Goal: Information Seeking & Learning: Understand process/instructions

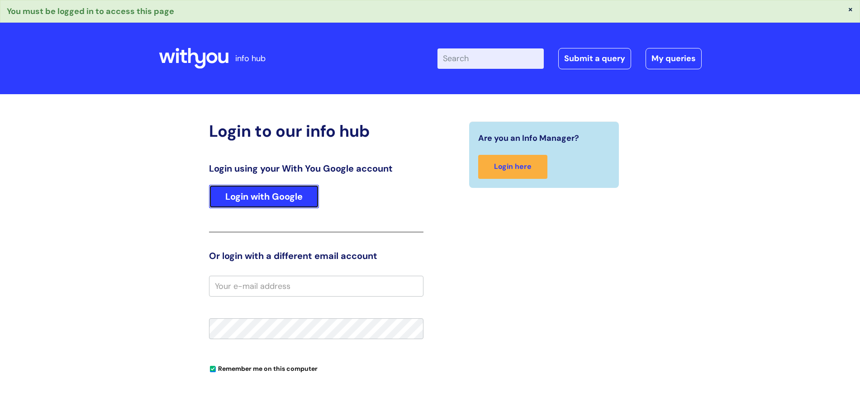
click at [268, 189] on link "Login with Google" at bounding box center [264, 197] width 110 height 24
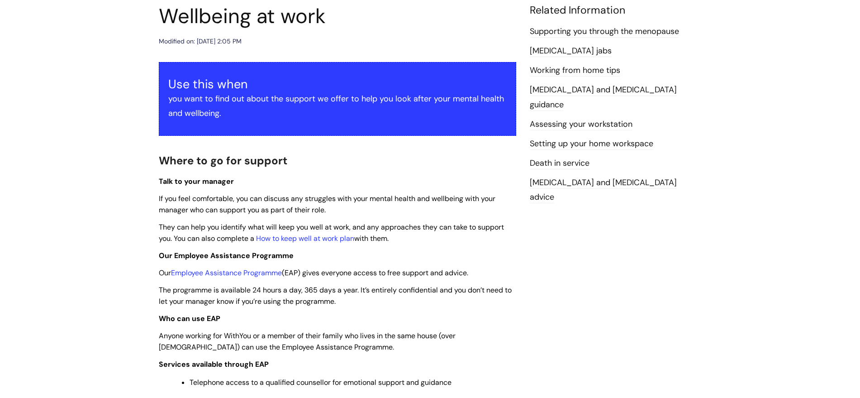
scroll to position [113, 0]
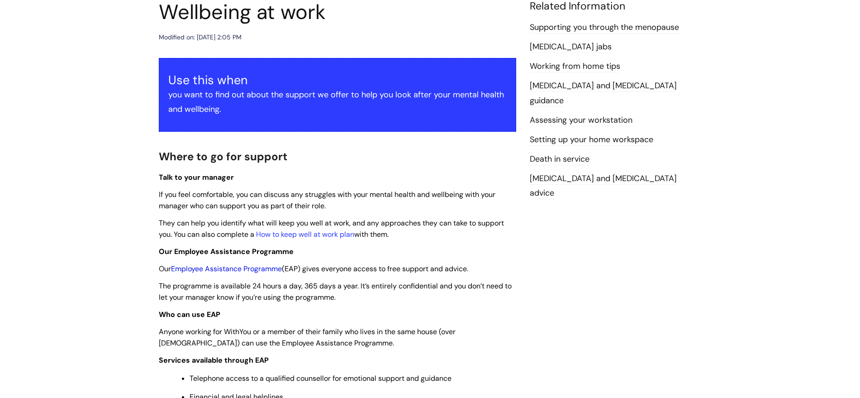
click at [238, 266] on link "Employee Assistance Programme" at bounding box center [226, 268] width 111 height 9
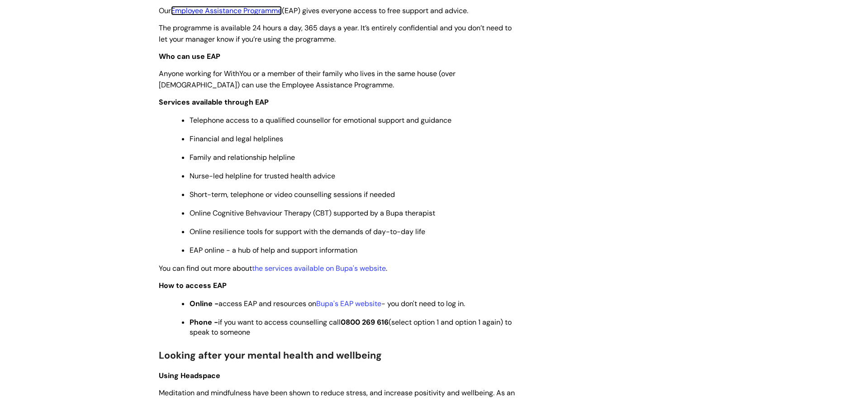
scroll to position [396, 0]
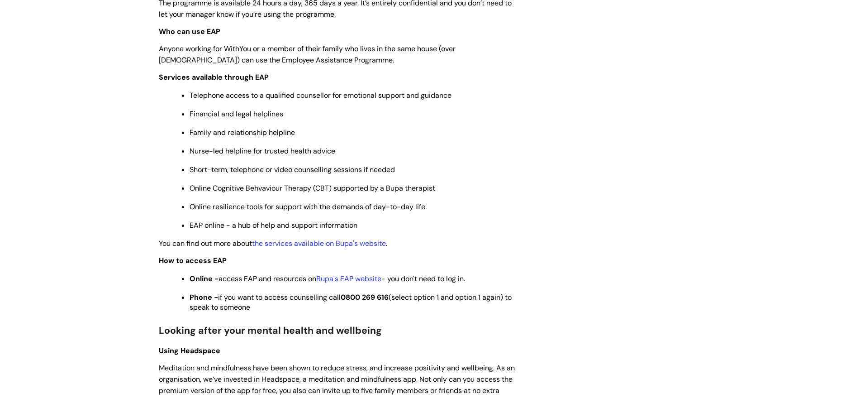
drag, startPoint x: 151, startPoint y: 259, endPoint x: 537, endPoint y: 307, distance: 388.7
copy div "How to access EAP Online - access EAP and resources on Bupa's EAP website - you…"
